Goal: Task Accomplishment & Management: Manage account settings

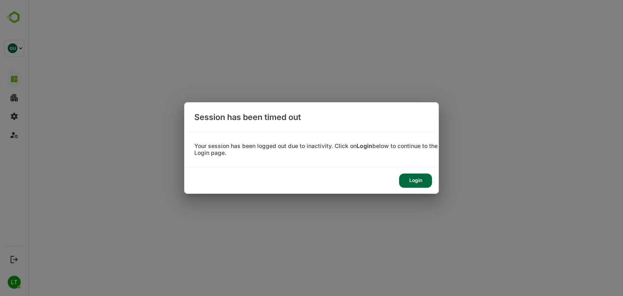
click at [410, 176] on div "Login" at bounding box center [415, 181] width 33 height 14
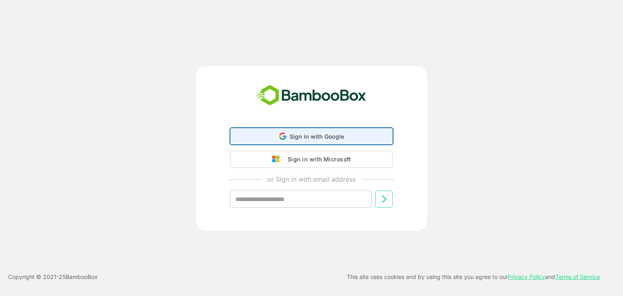
click at [284, 129] on div "Sign in with Google Sign in with Google. Opens in new tab" at bounding box center [312, 136] width 152 height 15
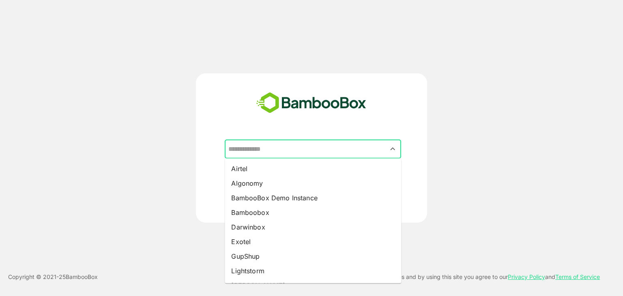
click at [288, 151] on input "text" at bounding box center [312, 149] width 173 height 15
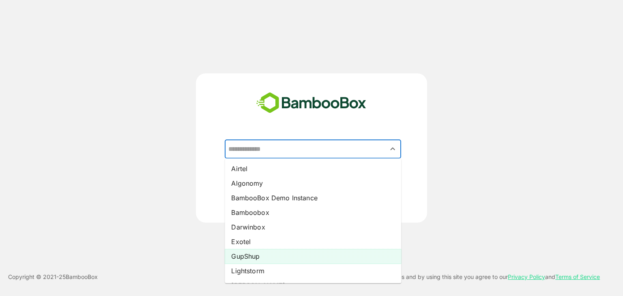
click at [245, 258] on li "GupShup" at bounding box center [313, 256] width 176 height 15
type input "*******"
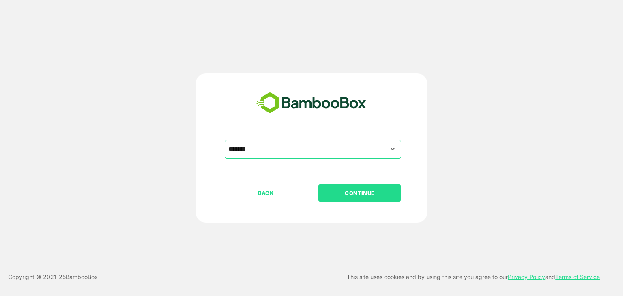
click at [354, 198] on button "CONTINUE" at bounding box center [359, 193] width 82 height 17
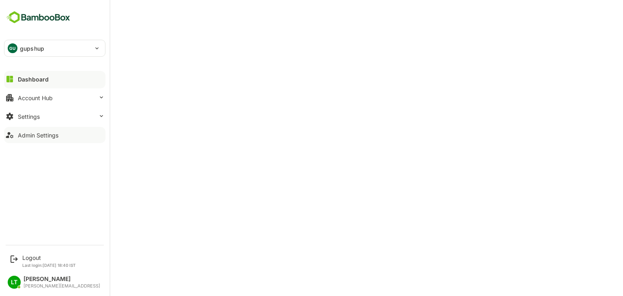
click at [44, 135] on div "Admin Settings" at bounding box center [38, 135] width 41 height 7
click at [45, 111] on button "Settings" at bounding box center [54, 116] width 101 height 16
click at [21, 119] on div "Settings" at bounding box center [29, 116] width 22 height 7
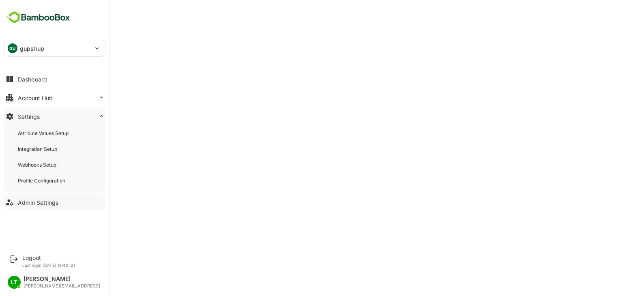
click at [27, 199] on div "Admin Settings" at bounding box center [38, 202] width 41 height 7
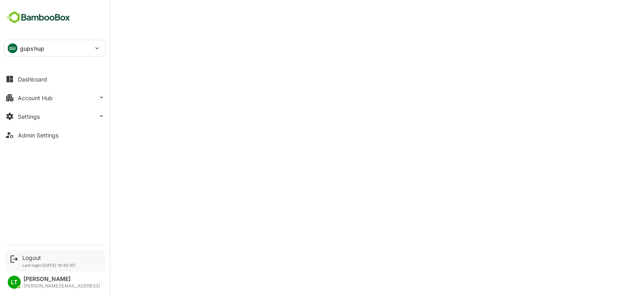
click at [33, 261] on div "Logout Last login: Aug 29 18:40 IST" at bounding box center [49, 260] width 54 height 13
click at [29, 257] on div "Logout" at bounding box center [49, 257] width 54 height 7
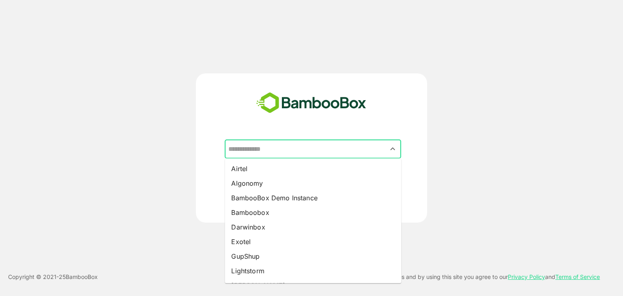
click at [262, 152] on input "text" at bounding box center [312, 149] width 173 height 15
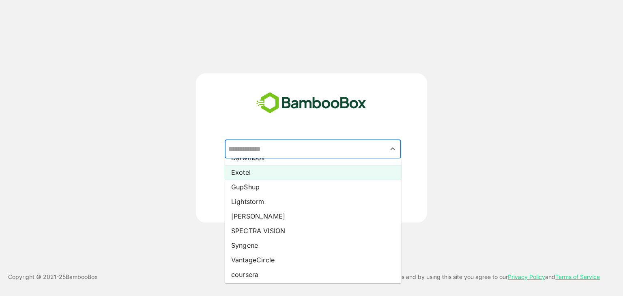
scroll to position [71, 0]
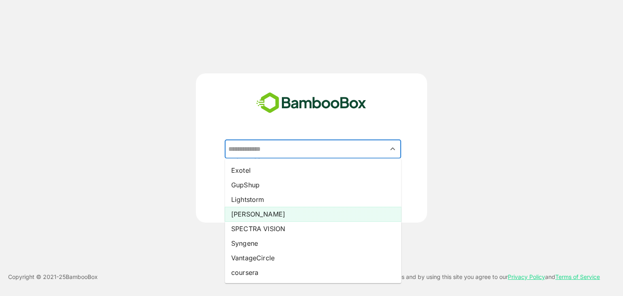
click at [254, 212] on li "[PERSON_NAME]" at bounding box center [313, 214] width 176 height 15
type input "*****"
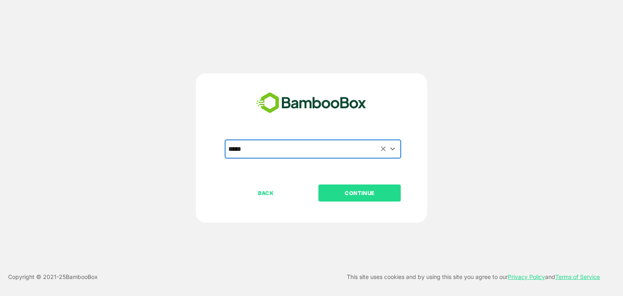
click at [340, 196] on p "CONTINUE" at bounding box center [359, 193] width 81 height 9
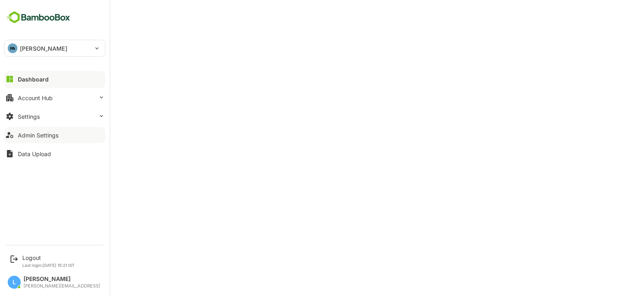
click at [28, 132] on div "Admin Settings" at bounding box center [38, 135] width 41 height 7
